Goal: Information Seeking & Learning: Learn about a topic

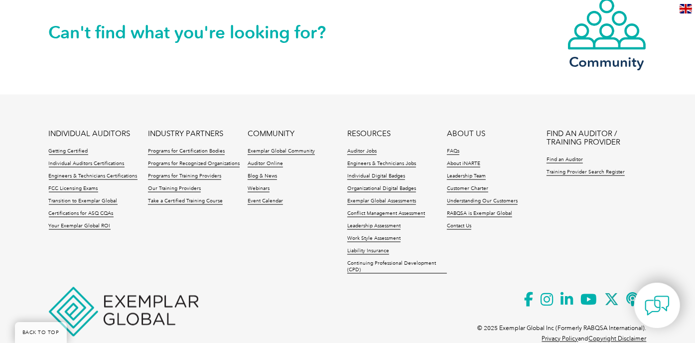
scroll to position [1413, 0]
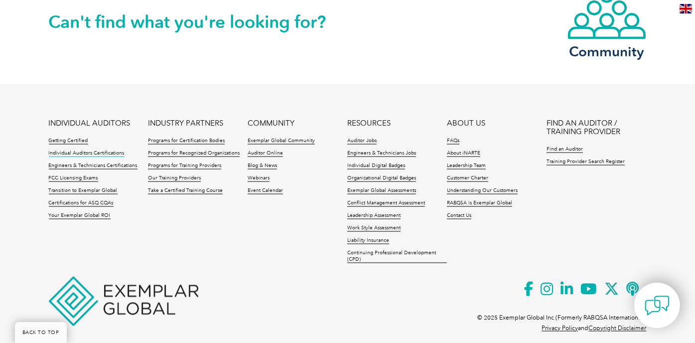
click at [96, 150] on link "Individual Auditors Certifications" at bounding box center [87, 153] width 76 height 7
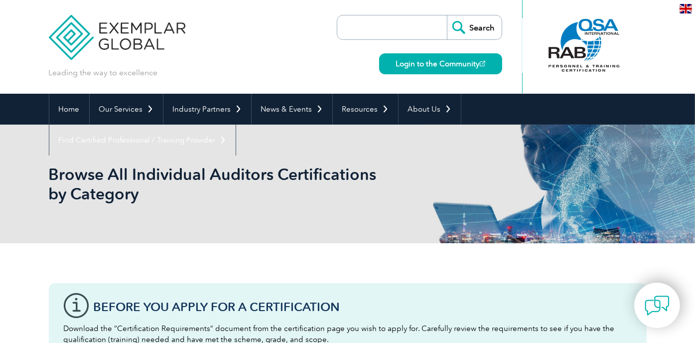
click at [410, 34] on input "search" at bounding box center [394, 27] width 105 height 24
type input "esd"
click at [447, 15] on input "Search" at bounding box center [474, 27] width 55 height 24
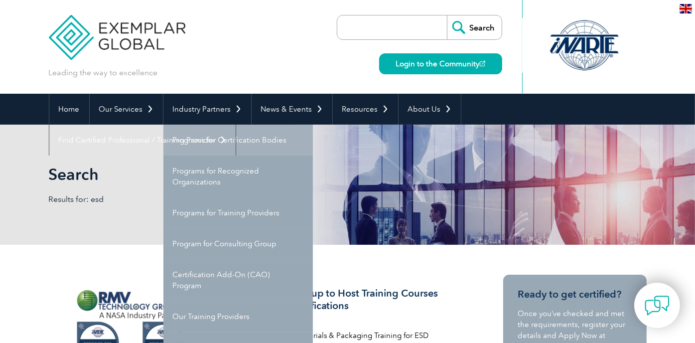
click at [218, 139] on link "Programs for Certification Bodies" at bounding box center [237, 140] width 149 height 31
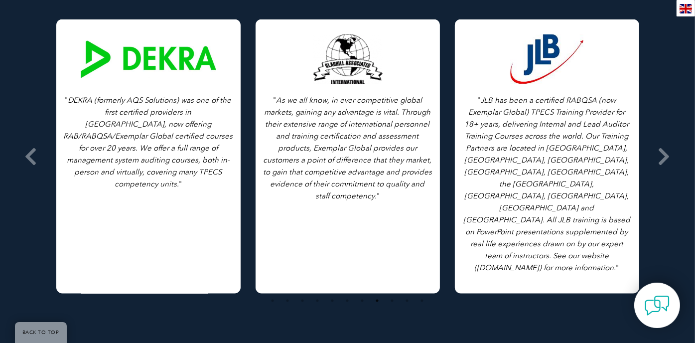
scroll to position [1345, 0]
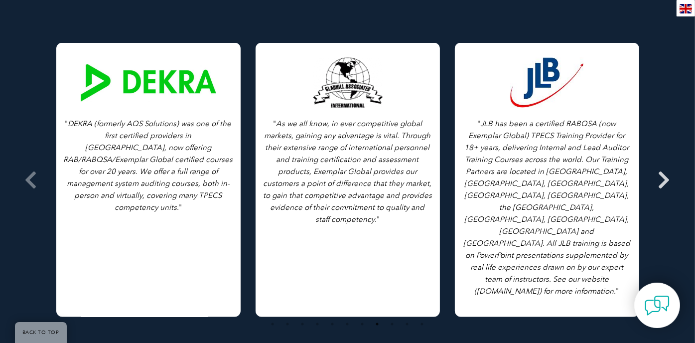
click at [663, 180] on icon at bounding box center [664, 180] width 12 height 0
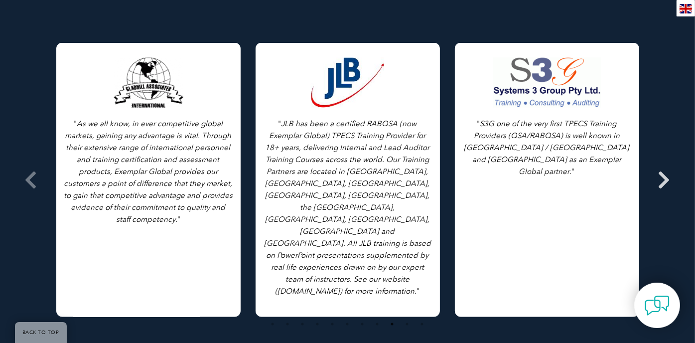
click at [663, 180] on icon at bounding box center [664, 180] width 12 height 0
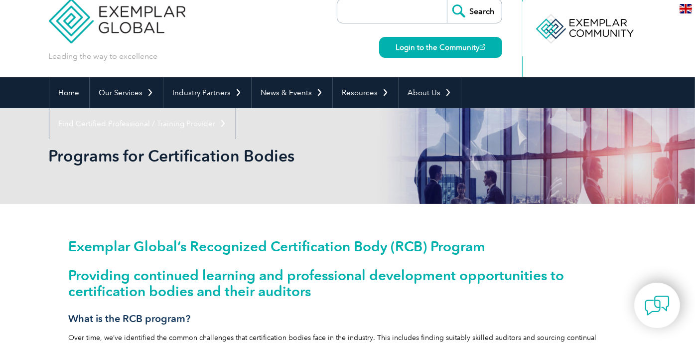
scroll to position [0, 0]
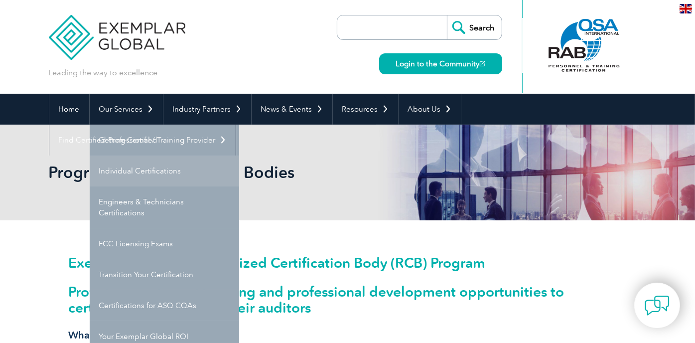
click at [148, 169] on link "Individual Certifications" at bounding box center [164, 170] width 149 height 31
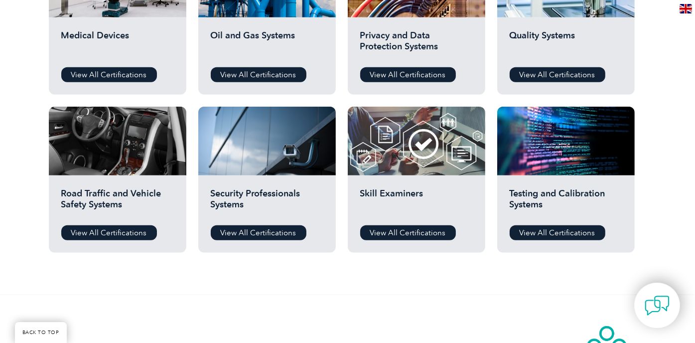
scroll to position [747, 0]
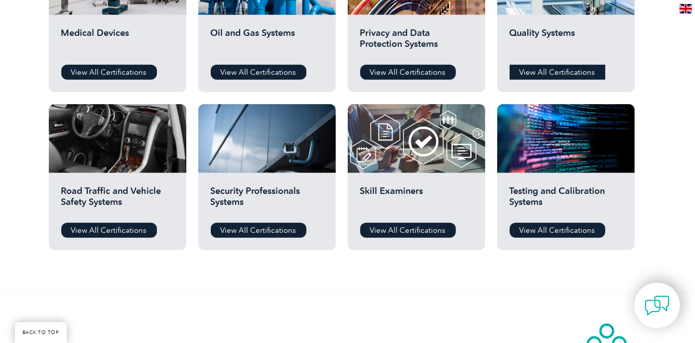
click at [535, 73] on link "View All Certifications" at bounding box center [558, 72] width 96 height 15
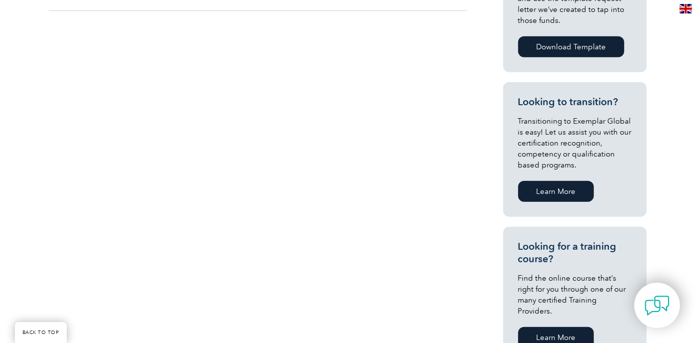
scroll to position [299, 0]
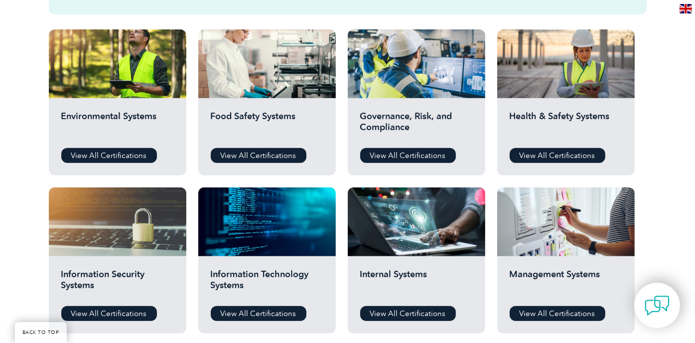
scroll to position [349, 0]
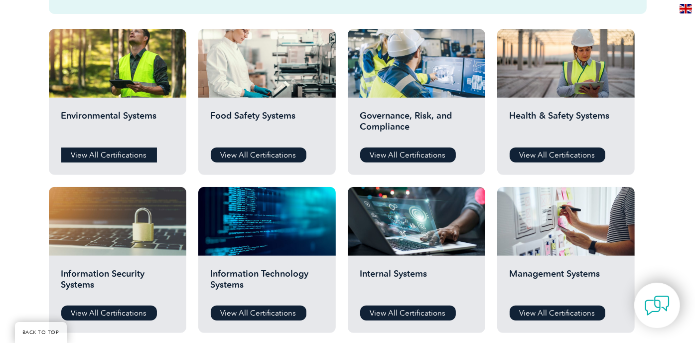
click at [133, 153] on link "View All Certifications" at bounding box center [109, 154] width 96 height 15
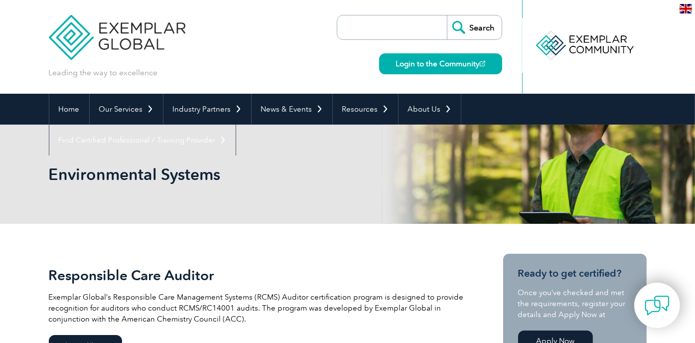
click at [359, 27] on input "search" at bounding box center [394, 27] width 105 height 24
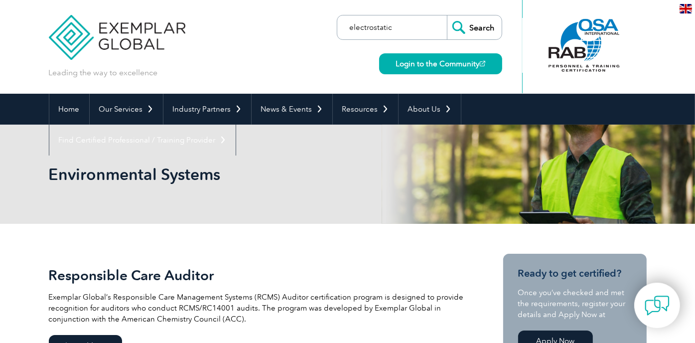
type input "electrostatic"
click at [447, 15] on input "Search" at bounding box center [474, 27] width 55 height 24
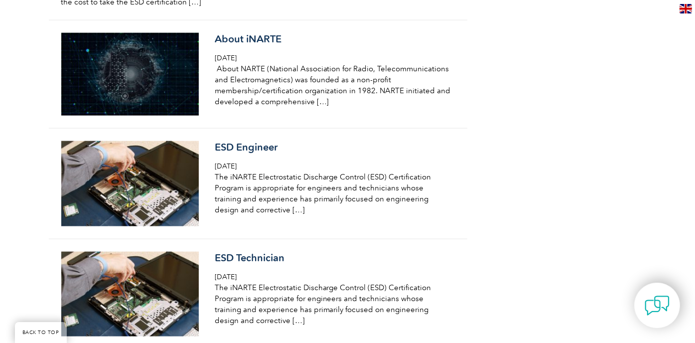
scroll to position [1146, 0]
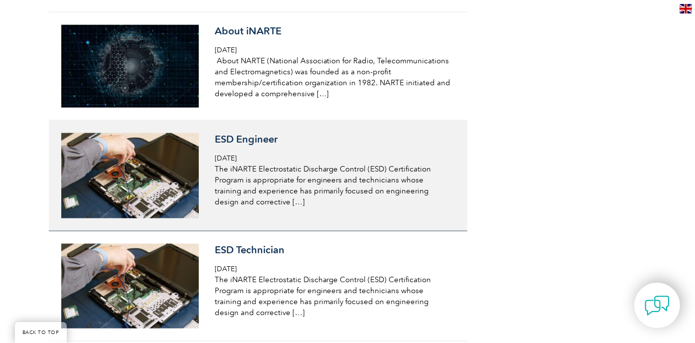
click at [247, 133] on h3 "ESD Engineer" at bounding box center [333, 139] width 236 height 12
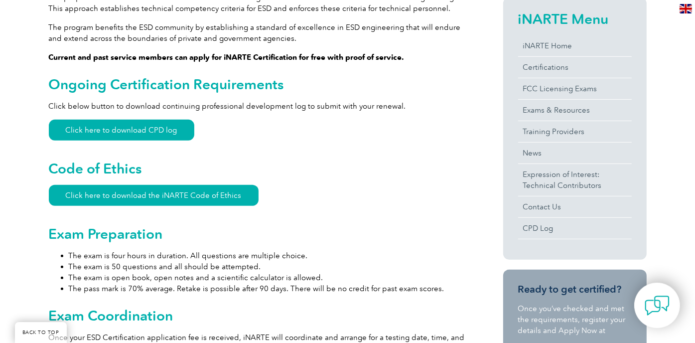
scroll to position [349, 0]
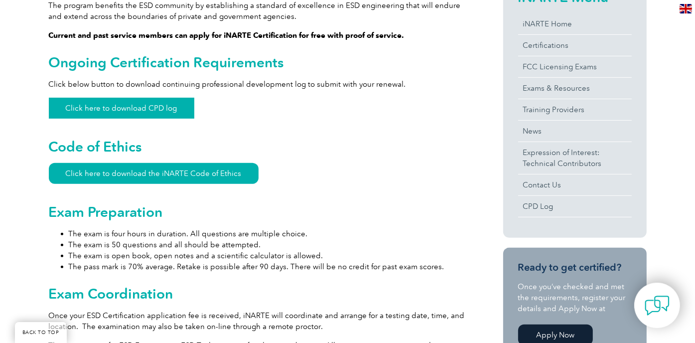
click at [153, 106] on link "Click here to download CPD log" at bounding box center [121, 108] width 145 height 21
